Goal: Browse casually: Explore the website without a specific task or goal

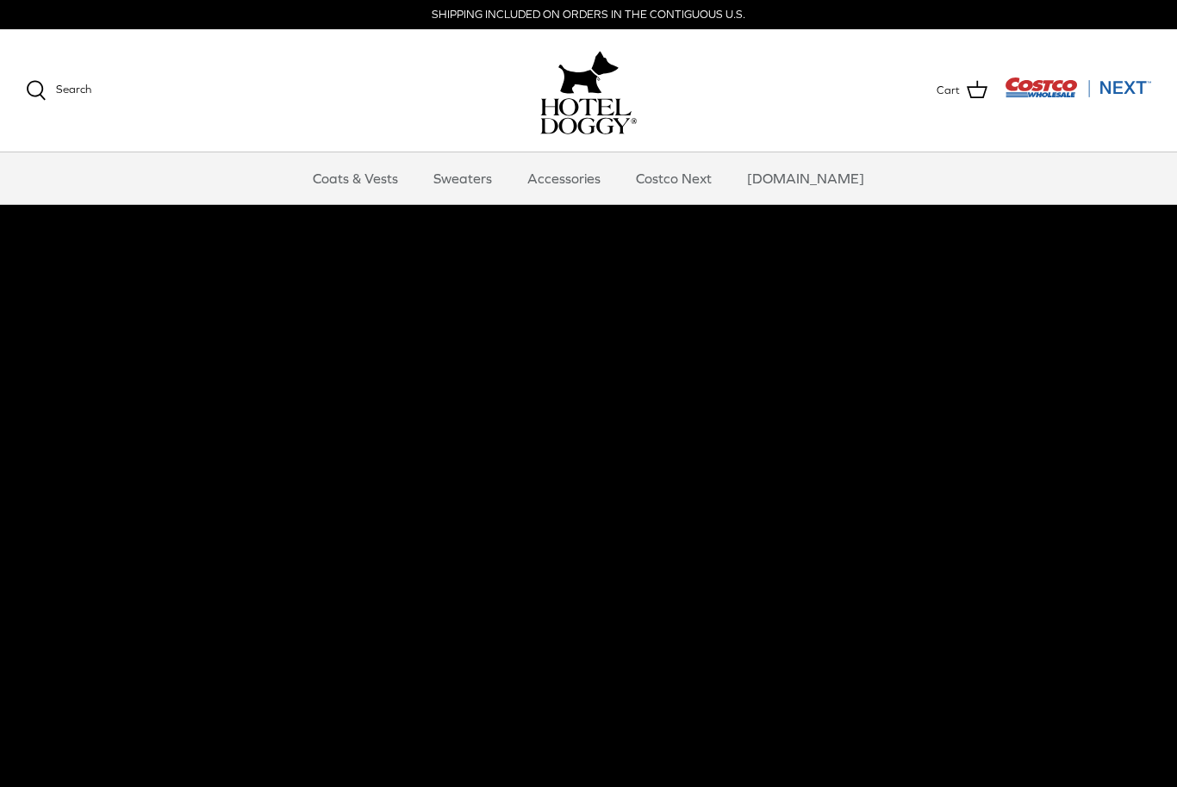
click at [588, 183] on link "Accessories" at bounding box center [564, 178] width 104 height 52
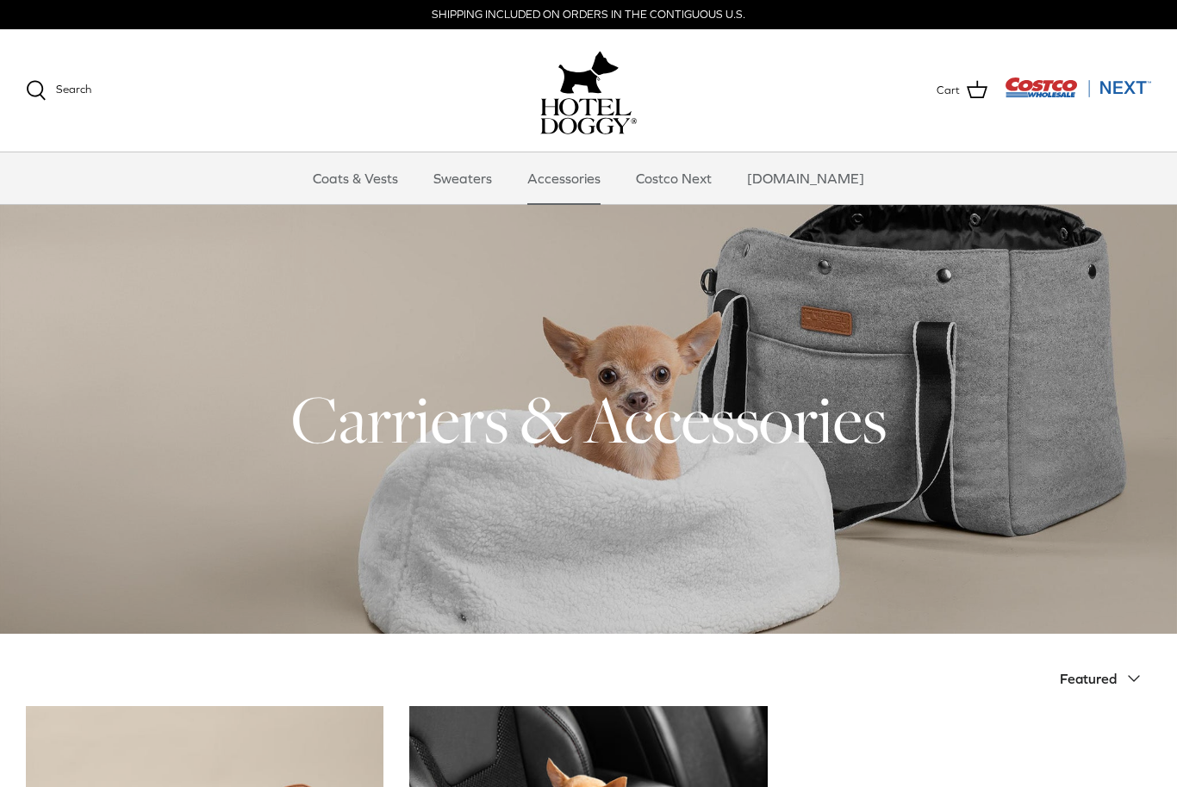
click at [404, 183] on link "Coats & Vests" at bounding box center [355, 178] width 116 height 52
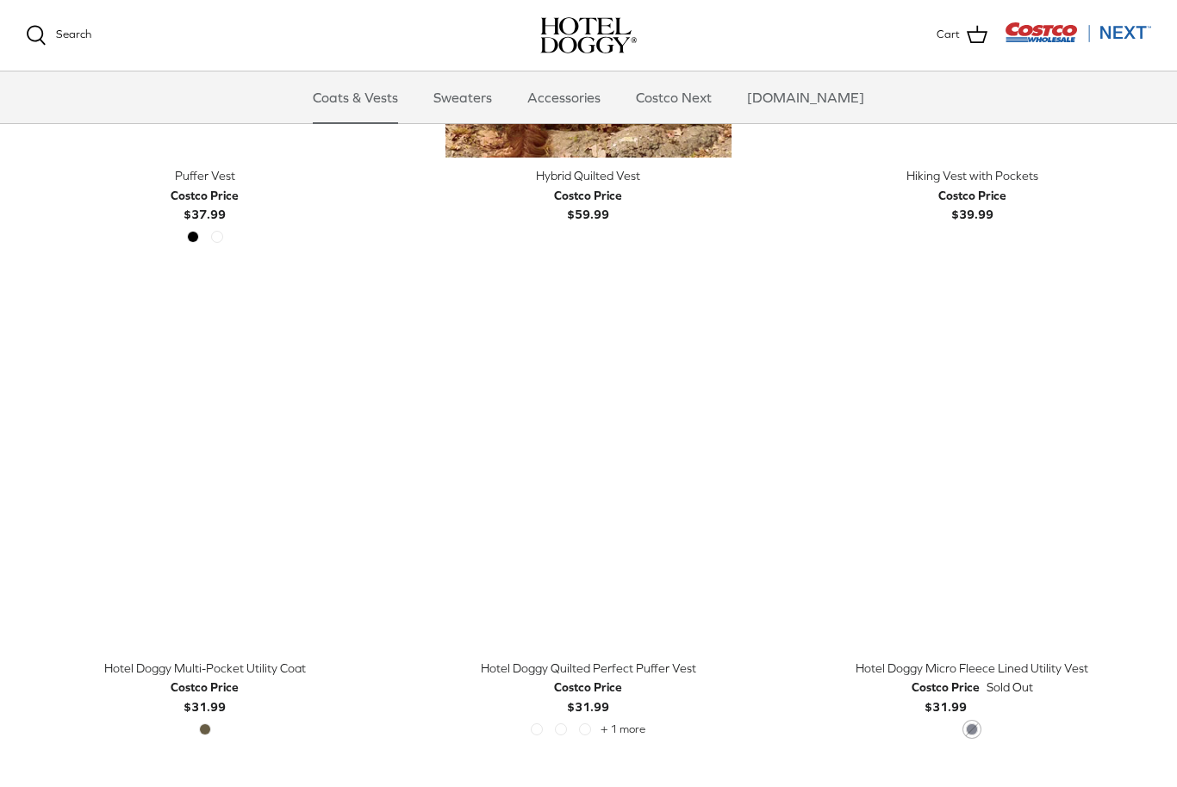
scroll to position [3191, 0]
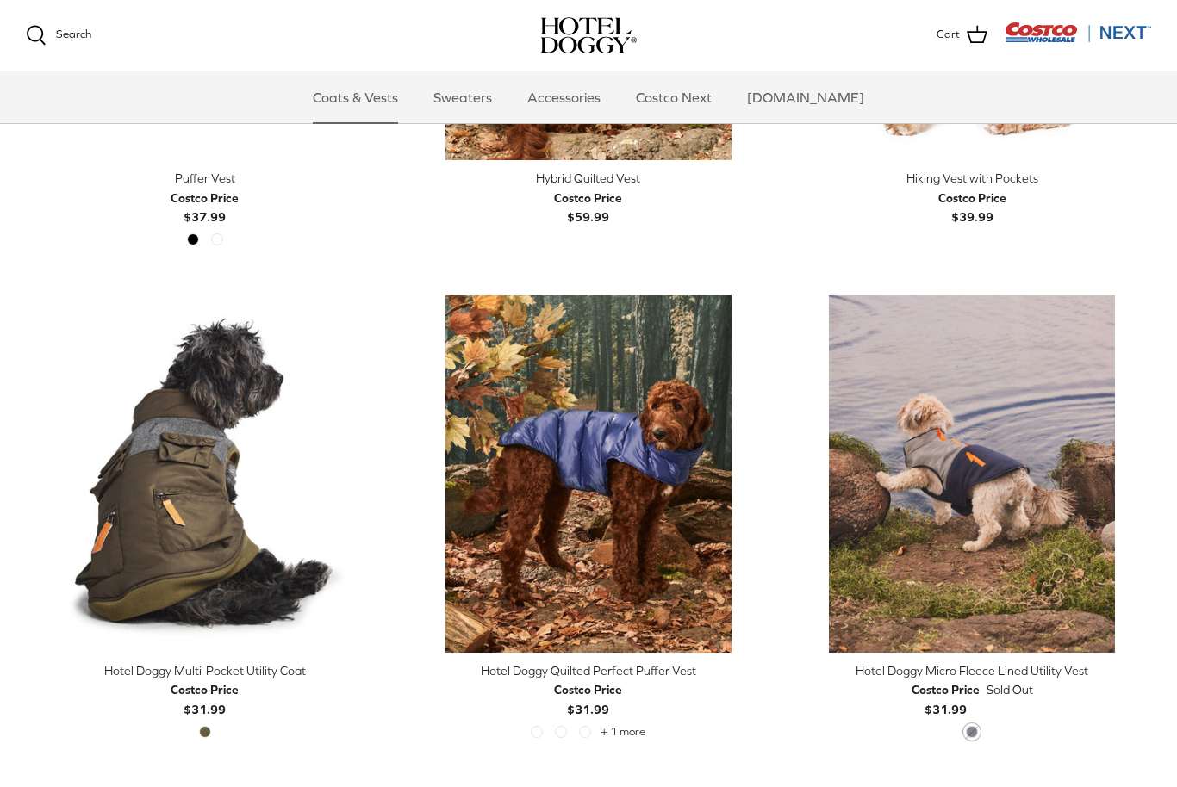
click at [489, 96] on link "Sweaters" at bounding box center [463, 98] width 90 height 52
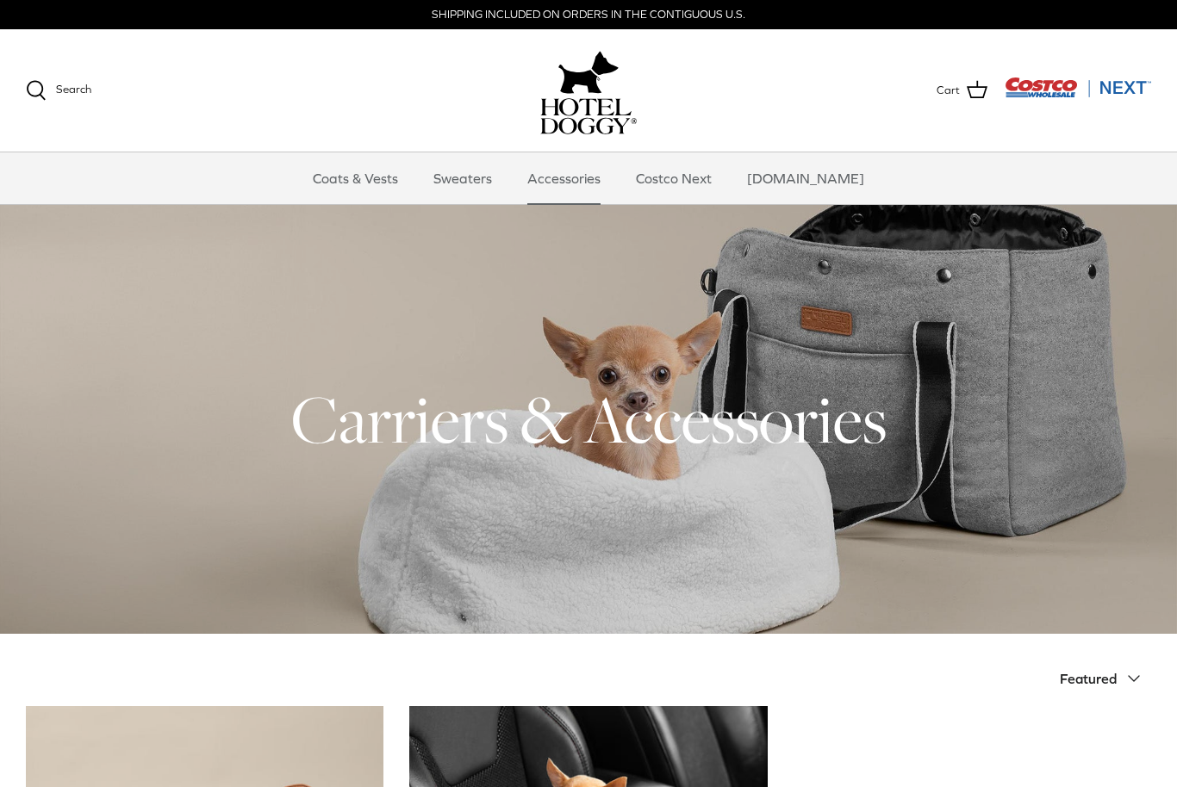
click at [649, 404] on h1 "Carriers & Accessories" at bounding box center [588, 419] width 1125 height 84
